Goal: Information Seeking & Learning: Learn about a topic

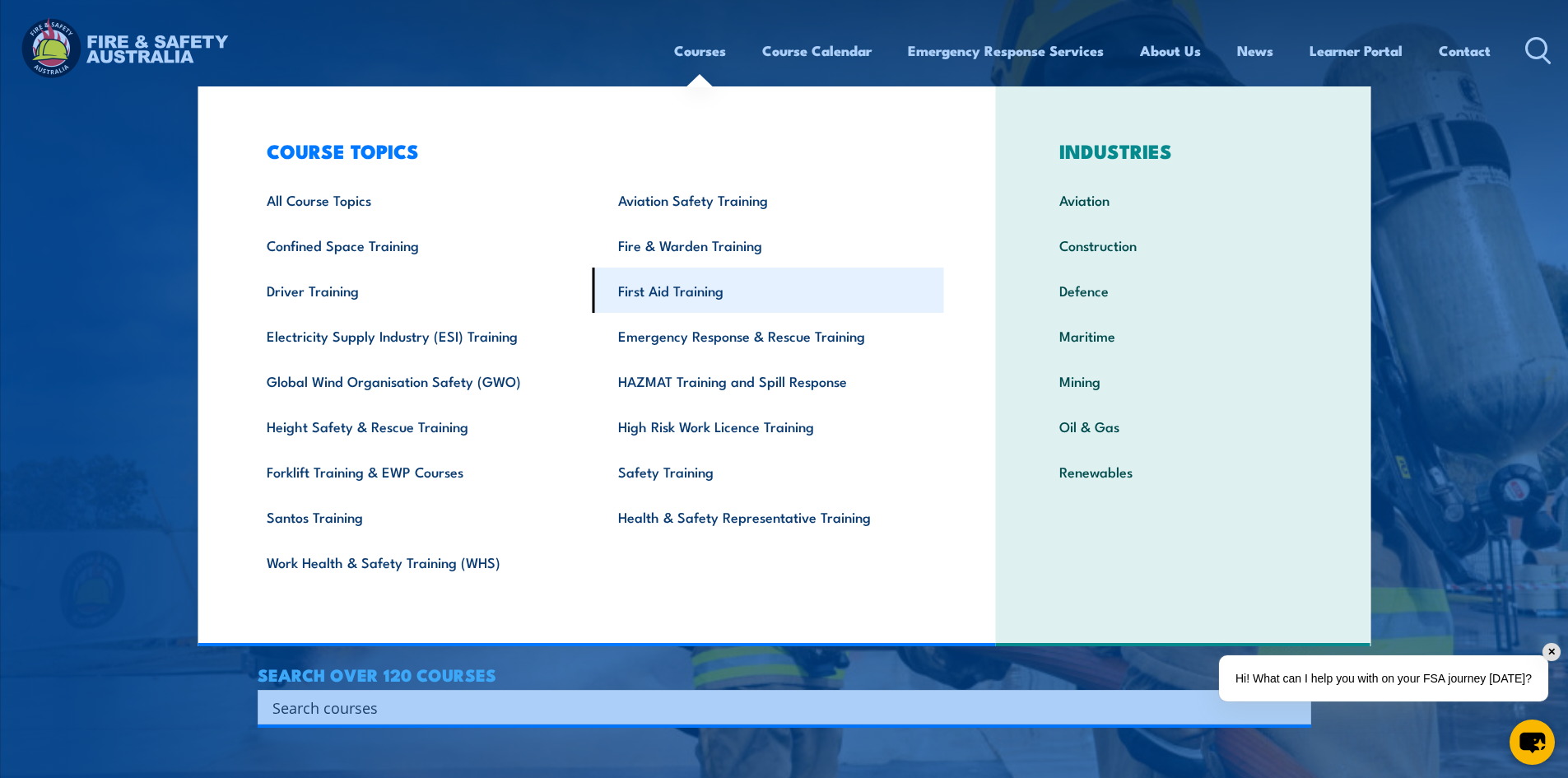
click at [672, 295] on link "First Aid Training" at bounding box center [768, 290] width 351 height 46
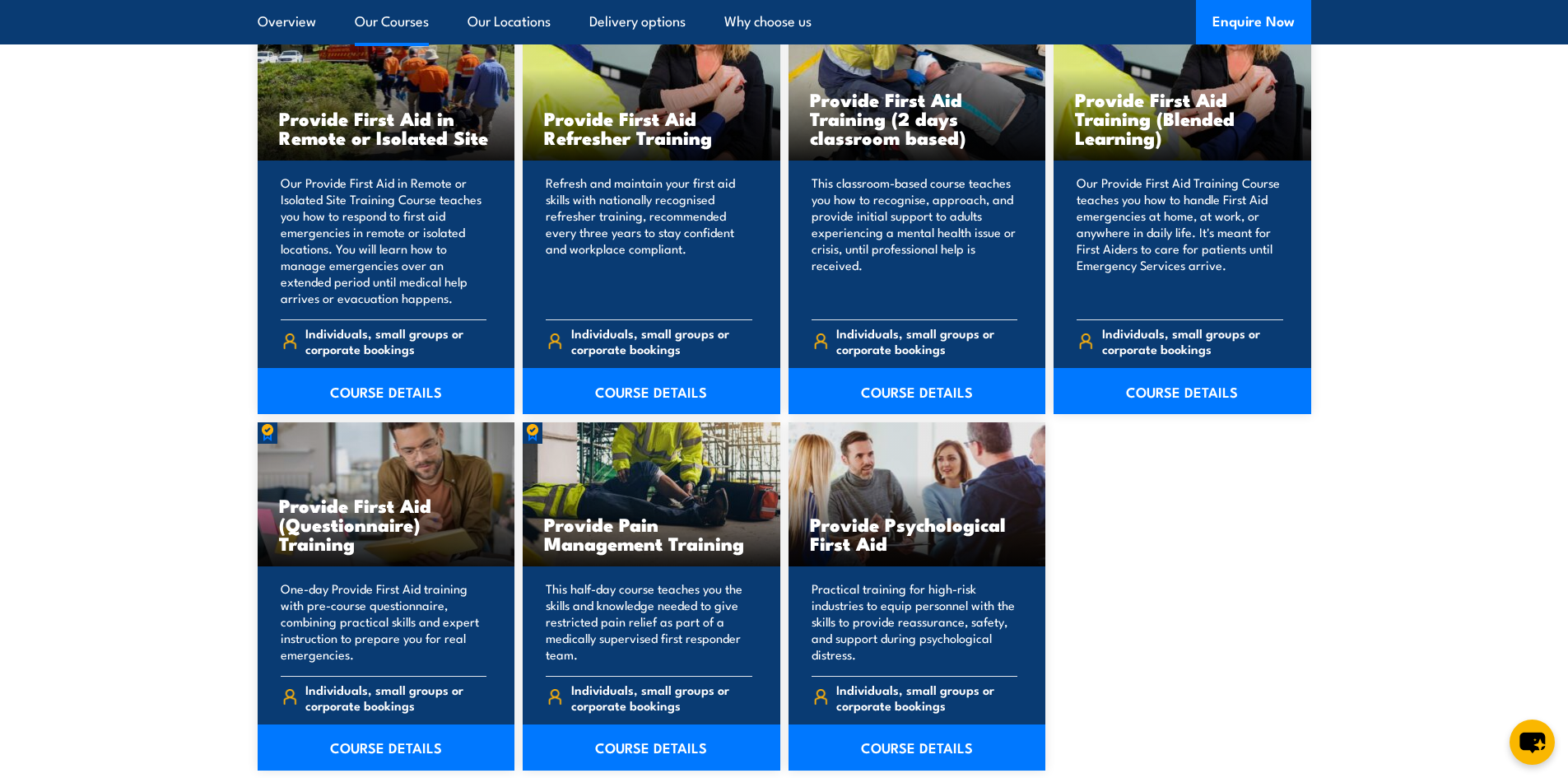
scroll to position [2552, 0]
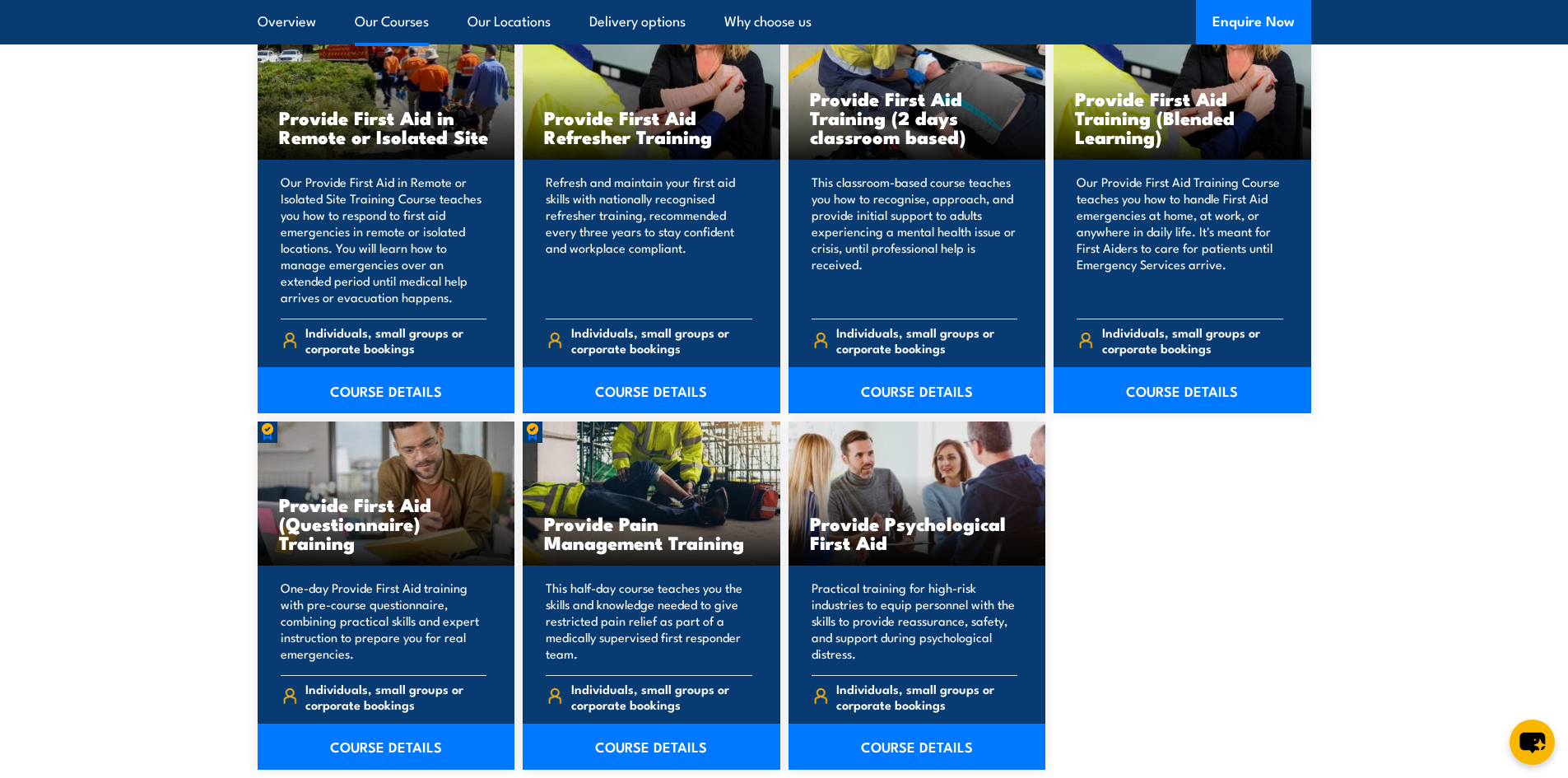
drag, startPoint x: 195, startPoint y: 400, endPoint x: 161, endPoint y: 471, distance: 78.7
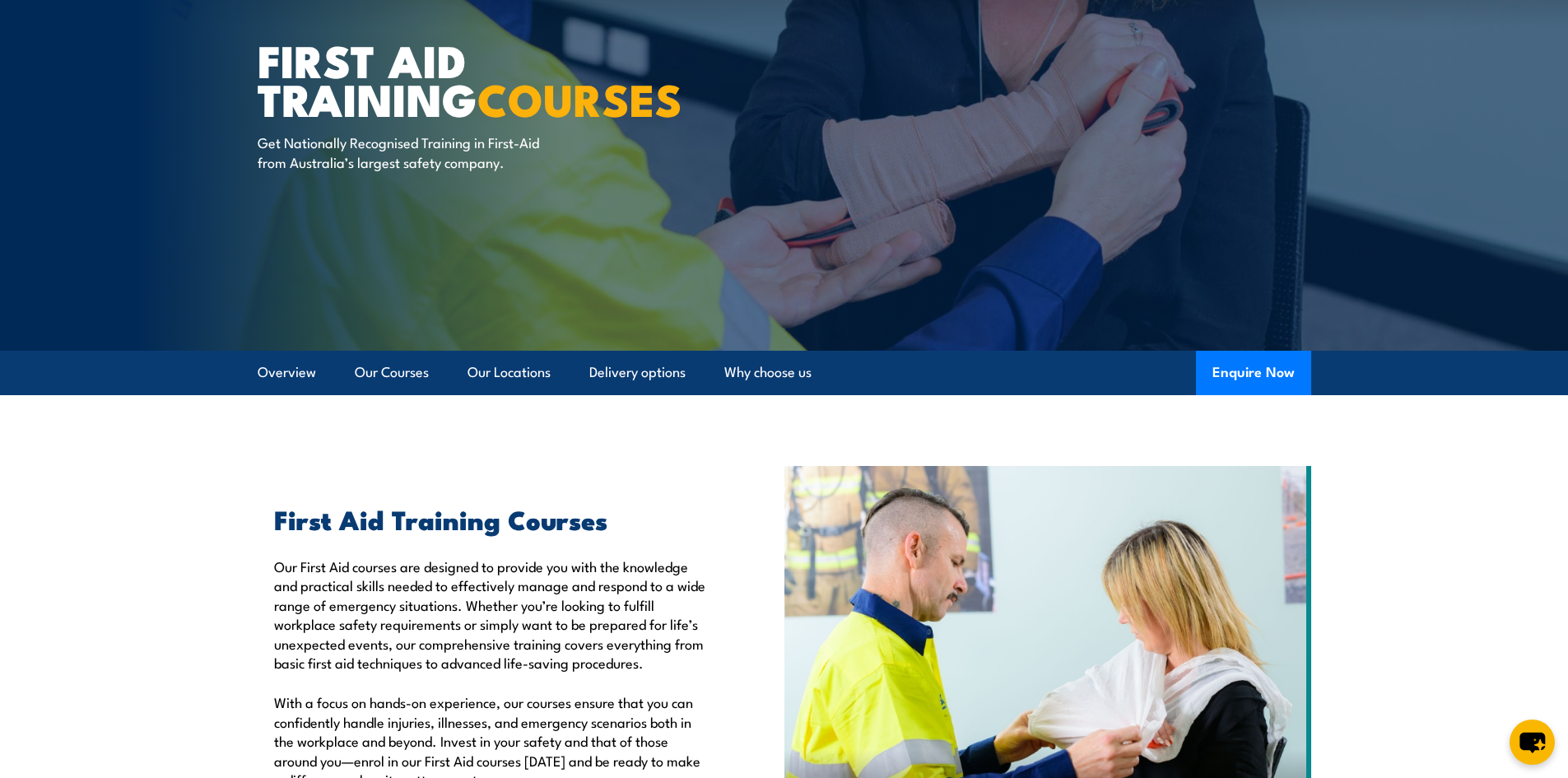
scroll to position [83, 0]
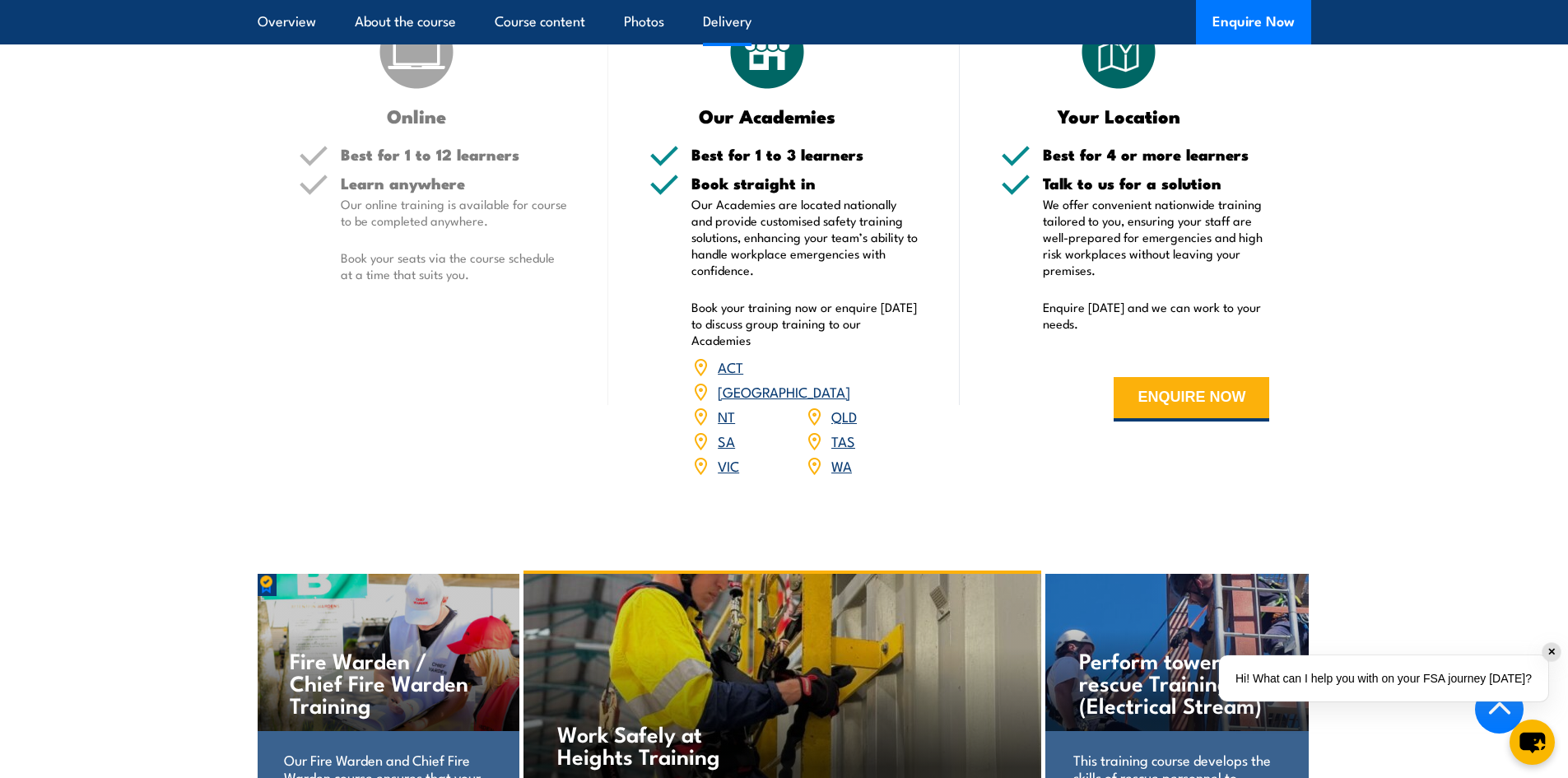
scroll to position [2140, 0]
